Goal: Information Seeking & Learning: Learn about a topic

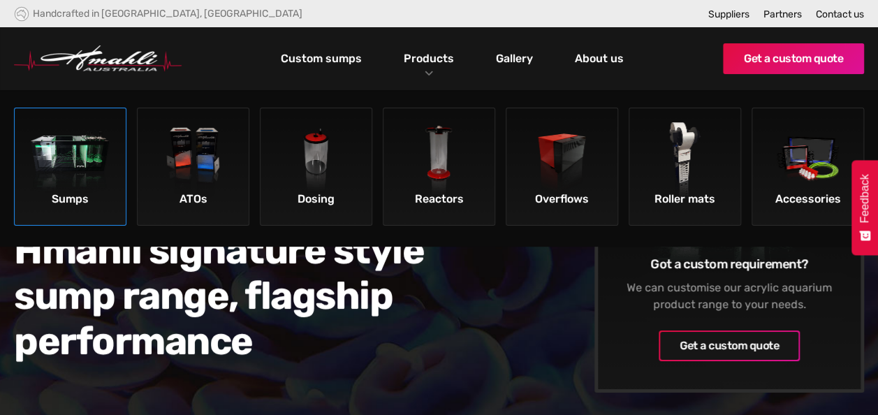
click at [92, 174] on img at bounding box center [70, 161] width 79 height 79
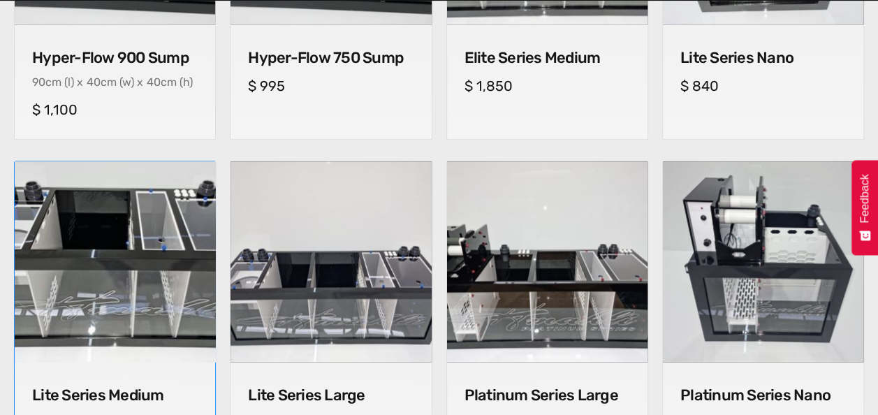
scroll to position [978, 0]
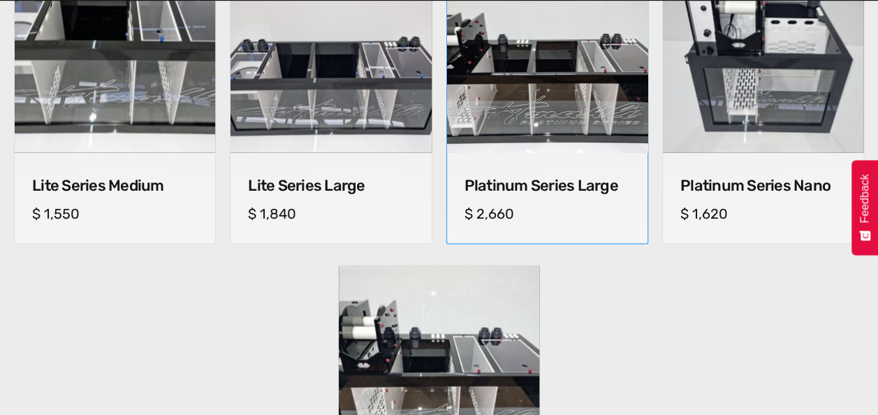
click at [560, 106] on img at bounding box center [547, 52] width 211 height 211
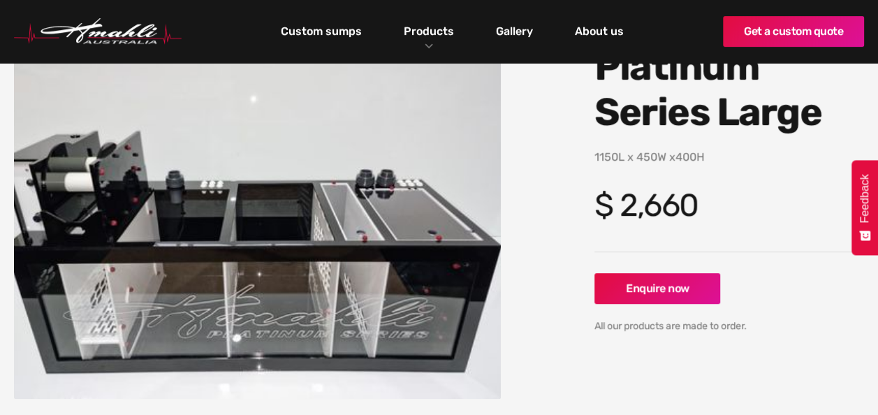
scroll to position [140, 0]
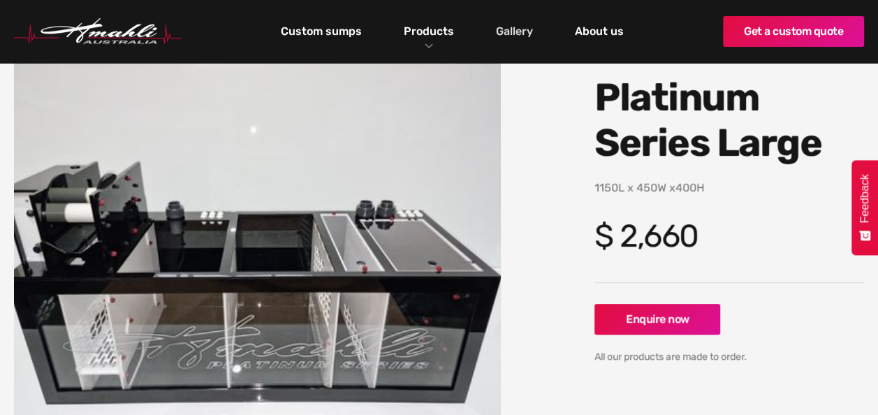
click at [515, 31] on link "Gallery" at bounding box center [515, 32] width 44 height 24
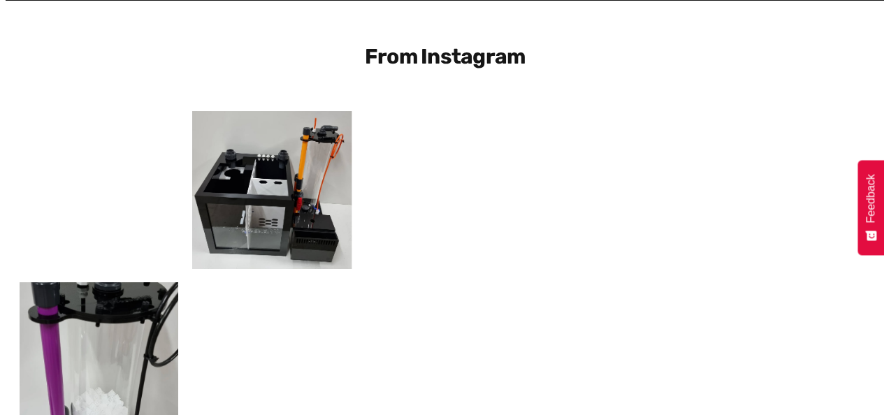
scroll to position [419, 0]
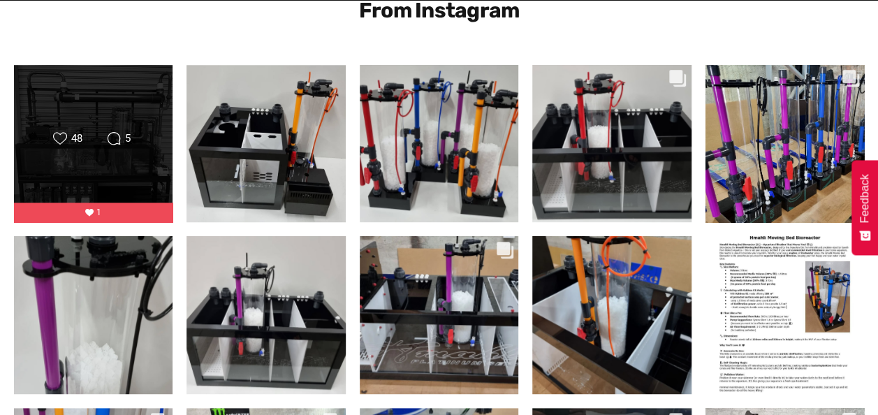
click at [74, 164] on div "Likes Count 48 Comments Count 5" at bounding box center [93, 143] width 160 height 159
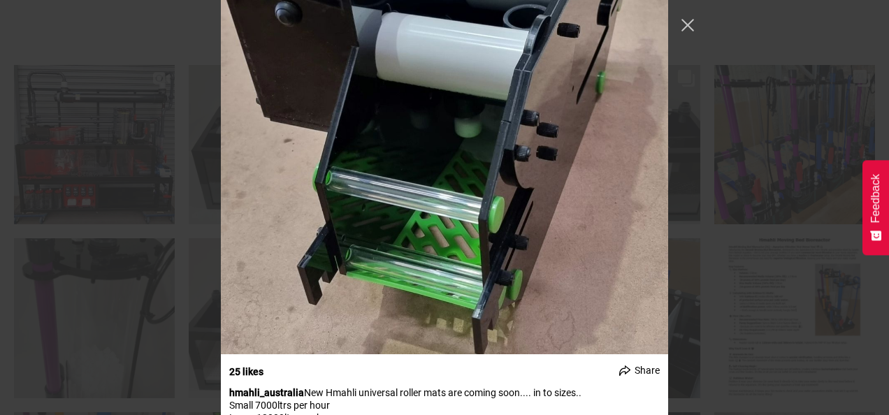
scroll to position [11110, 0]
